Goal: Task Accomplishment & Management: Manage account settings

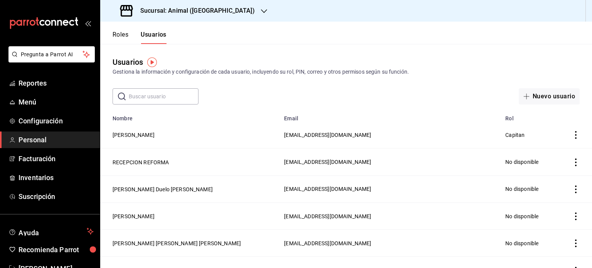
click at [142, 103] on input "text" at bounding box center [164, 96] width 70 height 15
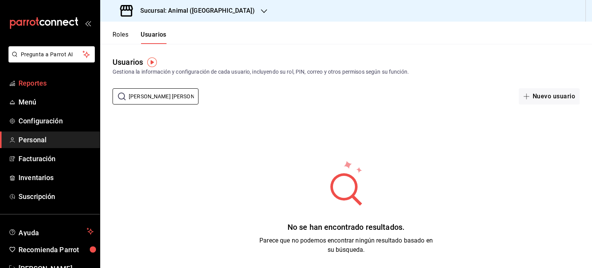
drag, startPoint x: 180, startPoint y: 93, endPoint x: 89, endPoint y: 90, distance: 90.7
click at [89, 90] on div "Pregunta a Parrot AI Reportes Menú Configuración Personal Facturación Inventari…" at bounding box center [296, 134] width 592 height 268
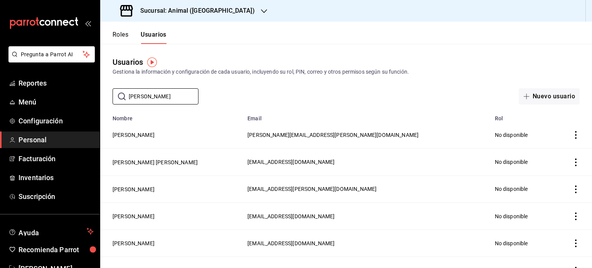
type input "[PERSON_NAME]"
click at [196, 5] on div "Sucursal: Animal ([GEOGRAPHIC_DATA])" at bounding box center [188, 11] width 164 height 22
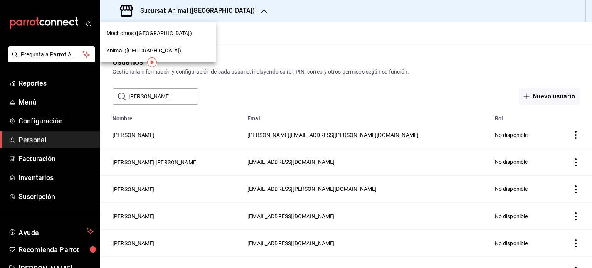
click at [132, 34] on span "Mochomos ([GEOGRAPHIC_DATA])" at bounding box center [149, 33] width 86 height 8
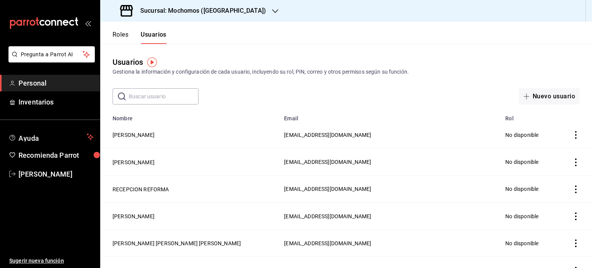
click at [172, 95] on input "text" at bounding box center [164, 96] width 70 height 15
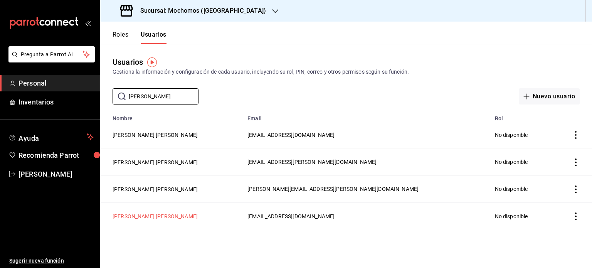
type input "[PERSON_NAME]"
click at [156, 214] on button "[PERSON_NAME] [PERSON_NAME]" at bounding box center [155, 217] width 85 height 8
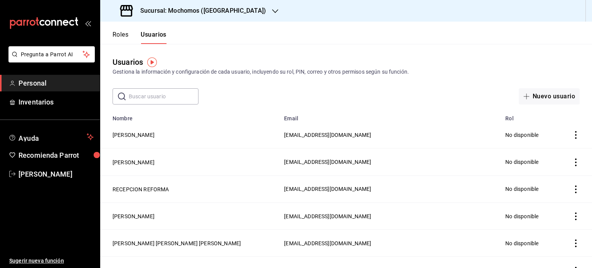
click at [144, 94] on input "text" at bounding box center [164, 96] width 70 height 15
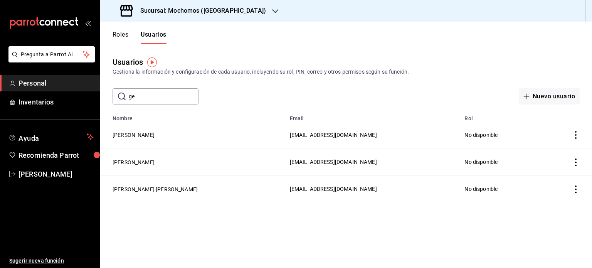
type input "g"
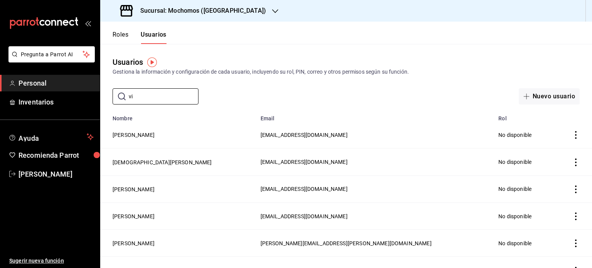
type input "v"
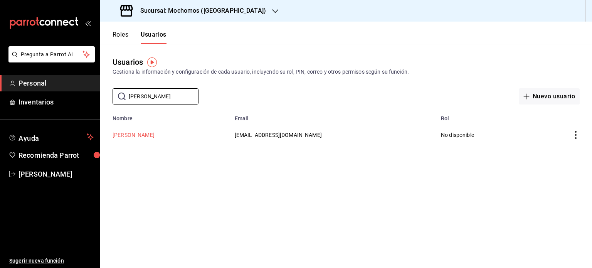
type input "[PERSON_NAME]"
click at [145, 135] on button "[PERSON_NAME]" at bounding box center [134, 135] width 42 height 8
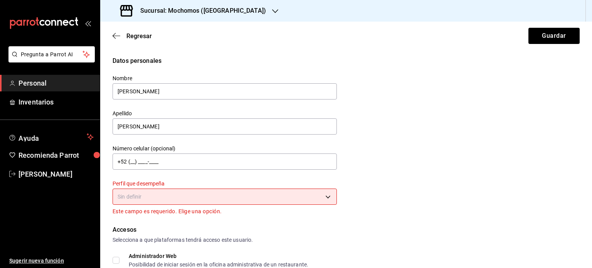
click at [135, 32] on div "Regresar Guardar" at bounding box center [346, 36] width 492 height 29
click at [140, 34] on span "Regresar" at bounding box center [139, 35] width 25 height 7
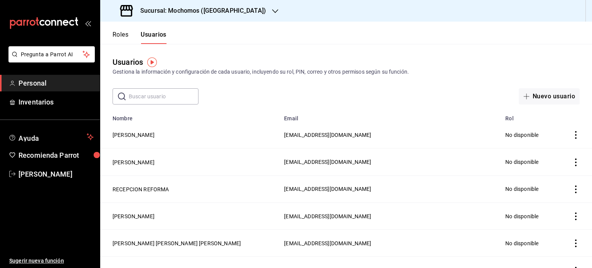
click at [158, 97] on input "text" at bounding box center [164, 96] width 70 height 15
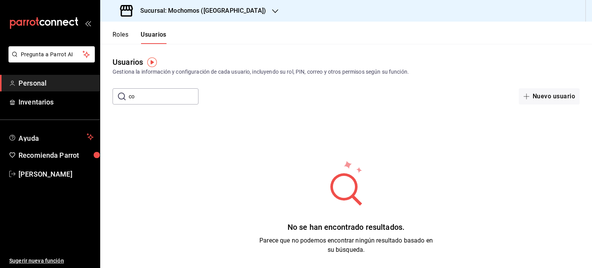
type input "c"
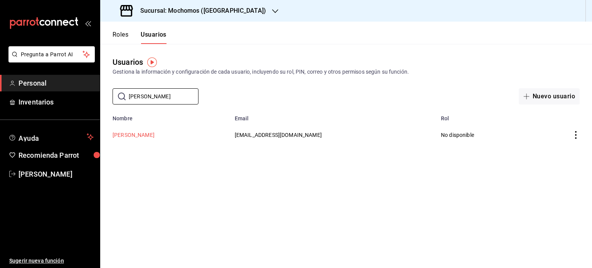
type input "[PERSON_NAME]"
click at [146, 137] on button "[PERSON_NAME]" at bounding box center [134, 135] width 42 height 8
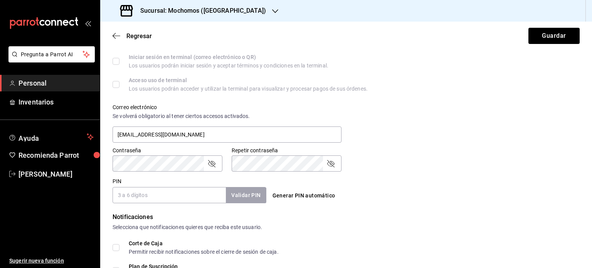
scroll to position [256, 0]
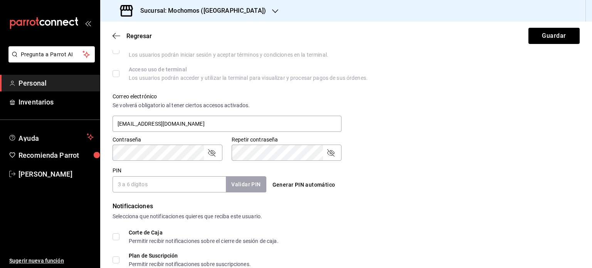
click at [197, 188] on input "PIN" at bounding box center [169, 184] width 113 height 16
type input "0110"
click at [309, 186] on button "Generar PIN automático" at bounding box center [304, 185] width 69 height 14
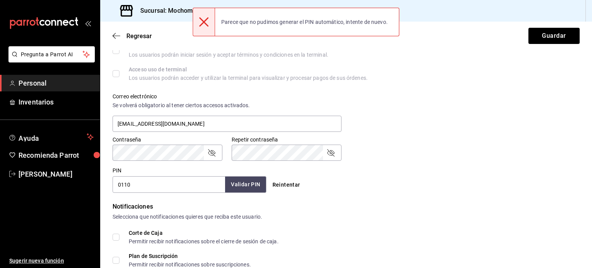
click at [253, 187] on button "Validar PIN" at bounding box center [245, 184] width 41 height 17
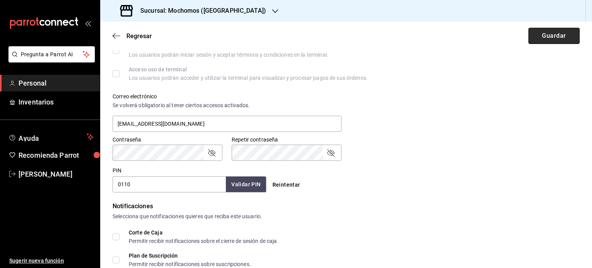
click at [539, 42] on button "Guardar" at bounding box center [554, 36] width 51 height 16
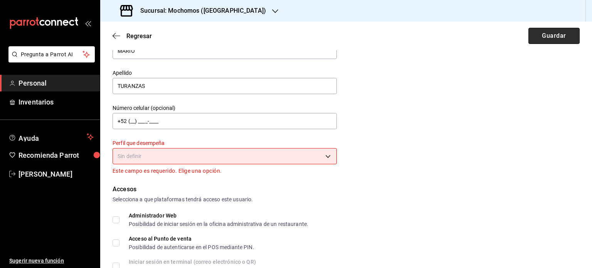
click at [549, 38] on button "Guardar" at bounding box center [554, 36] width 51 height 16
click at [279, 152] on body "Pregunta a Parrot AI Personal Inventarios Ayuda Recomienda Parrot [PERSON_NAME]…" at bounding box center [296, 134] width 592 height 268
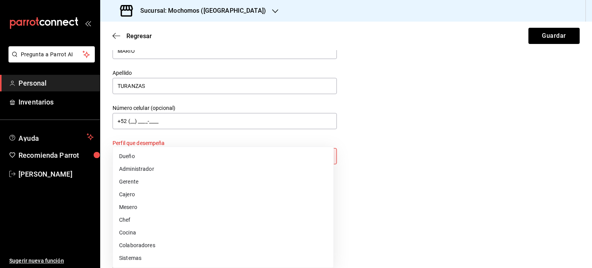
click at [187, 241] on li "Colaboradores" at bounding box center [223, 245] width 221 height 13
type input "STAFF"
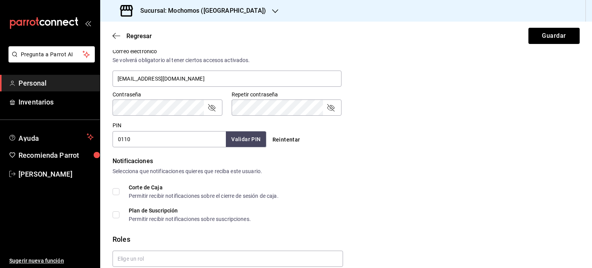
scroll to position [325, 0]
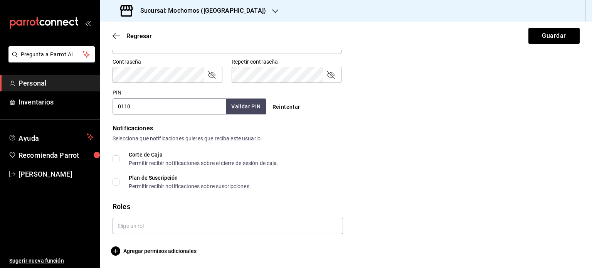
click at [201, 214] on div at bounding box center [224, 223] width 237 height 22
click at [208, 220] on input "text" at bounding box center [228, 226] width 231 height 16
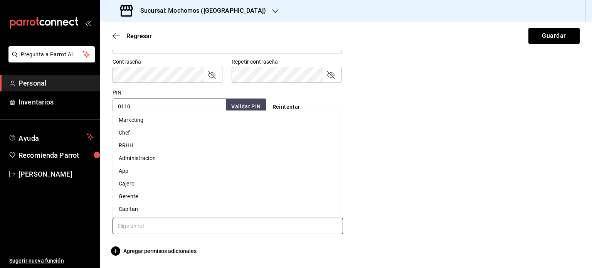
scroll to position [26, 0]
click at [121, 197] on li "Asesor" at bounding box center [227, 195] width 228 height 13
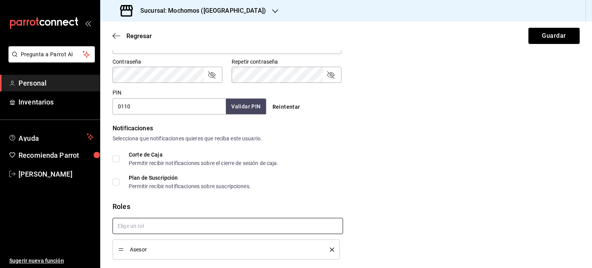
checkbox input "true"
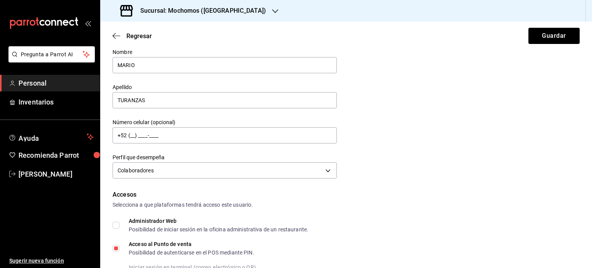
scroll to position [0, 0]
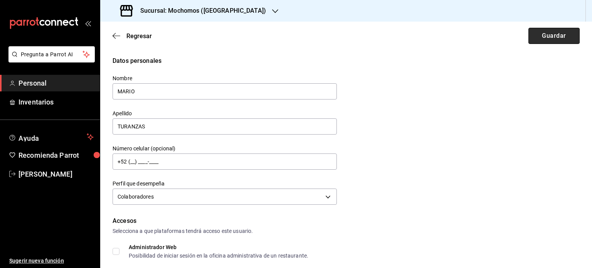
click at [558, 37] on button "Guardar" at bounding box center [554, 36] width 51 height 16
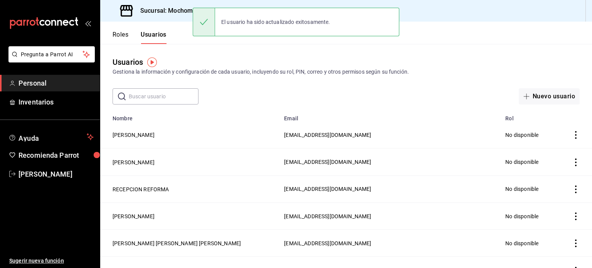
click at [171, 98] on input "text" at bounding box center [164, 96] width 70 height 15
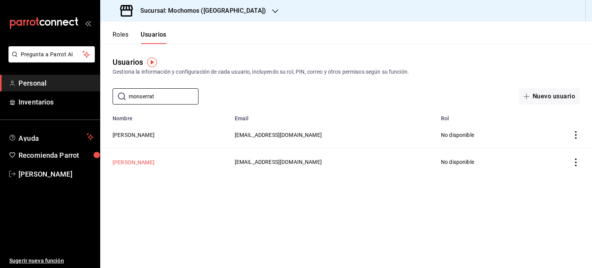
type input "monserrat"
click at [134, 165] on button "[PERSON_NAME]" at bounding box center [134, 163] width 42 height 8
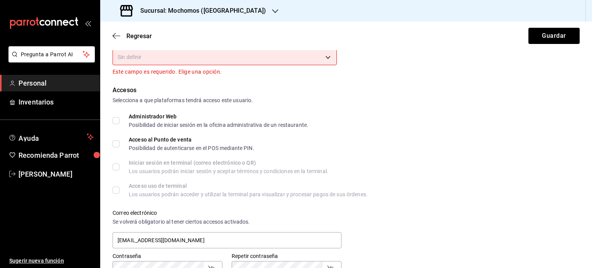
scroll to position [139, 0]
click at [299, 56] on body "Pregunta a Parrot AI Personal Inventarios Ayuda Recomienda Parrot [PERSON_NAME]…" at bounding box center [296, 134] width 592 height 268
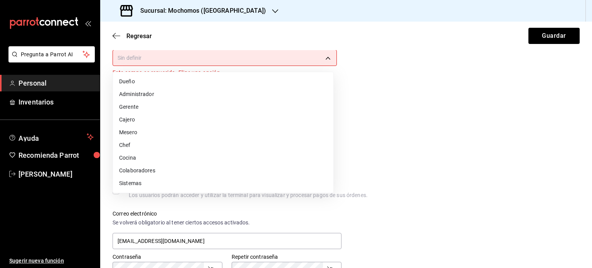
click at [135, 176] on li "Colaboradores" at bounding box center [223, 170] width 221 height 13
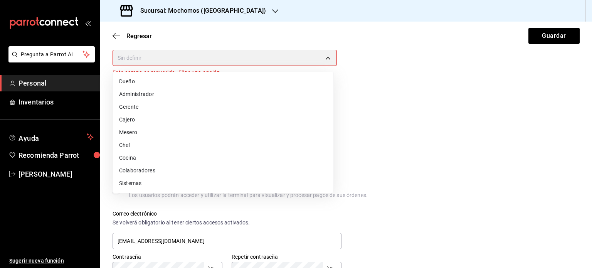
type input "STAFF"
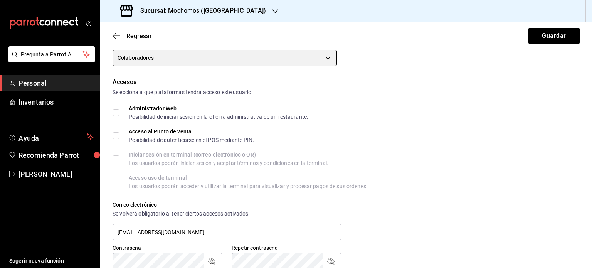
scroll to position [325, 0]
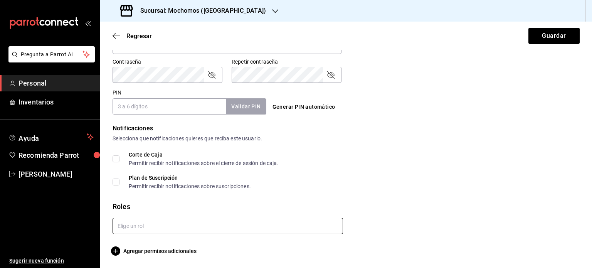
click at [128, 226] on input "text" at bounding box center [228, 226] width 231 height 16
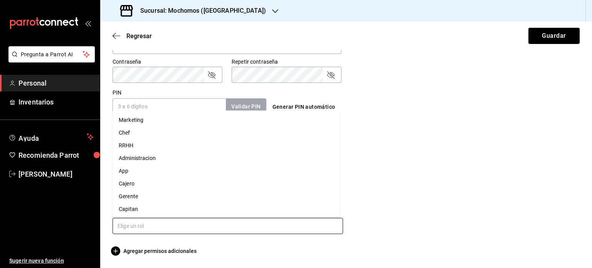
scroll to position [26, 0]
click at [137, 196] on li "Asesor" at bounding box center [227, 195] width 228 height 13
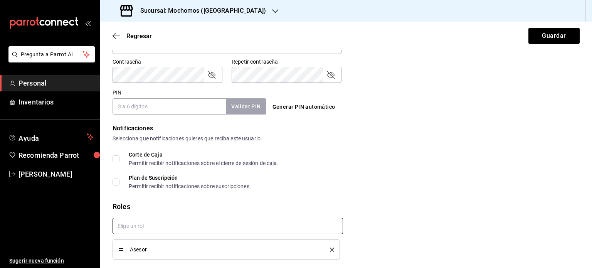
checkbox input "true"
click at [160, 114] on input "PIN" at bounding box center [169, 106] width 113 height 16
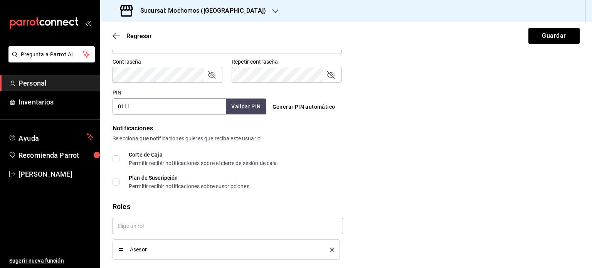
type input "0111"
click at [254, 101] on button "Validar PIN" at bounding box center [245, 106] width 41 height 17
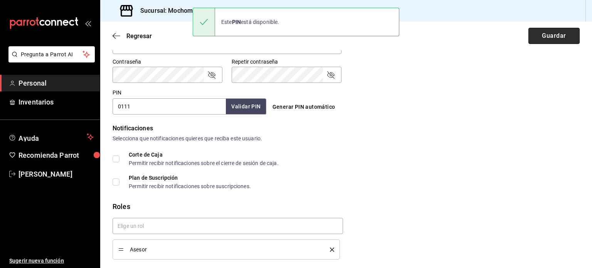
click at [539, 34] on button "Guardar" at bounding box center [554, 36] width 51 height 16
